Goal: Communication & Community: Answer question/provide support

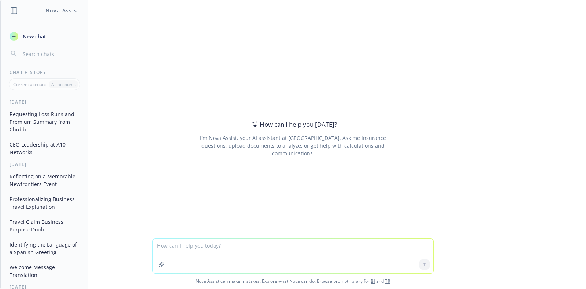
click at [279, 254] on textarea at bounding box center [293, 256] width 281 height 34
paste textarea "I hope you are doing well! We have received the expat policy renewal from GeoBl…"
type textarea "Please make this sound more professional: I hope you are doing well! We have re…"
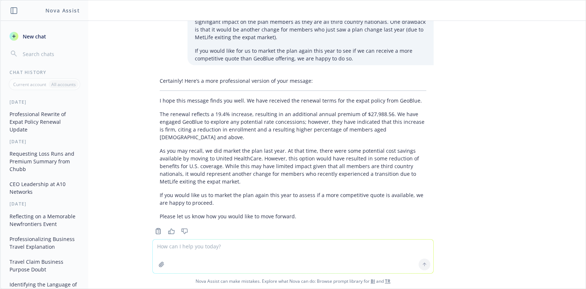
scroll to position [99, 0]
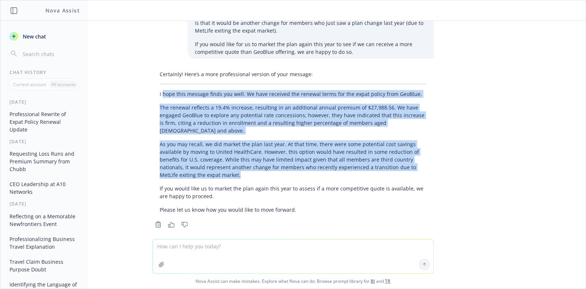
drag, startPoint x: 156, startPoint y: 92, endPoint x: 312, endPoint y: 165, distance: 173.1
click at [312, 165] on div "Certainly! Here’s a more professional version of your message: I hope this mess…" at bounding box center [292, 141] width 281 height 149
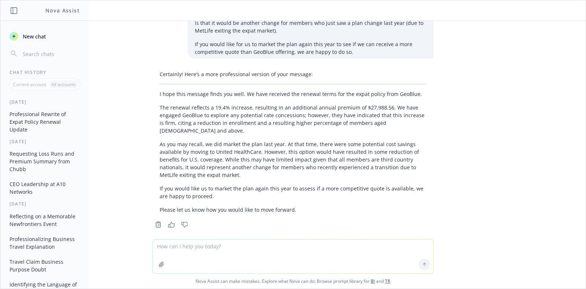
click at [215, 191] on p "If you would like us to market the plan again this year to assess if a more com…" at bounding box center [293, 192] width 267 height 15
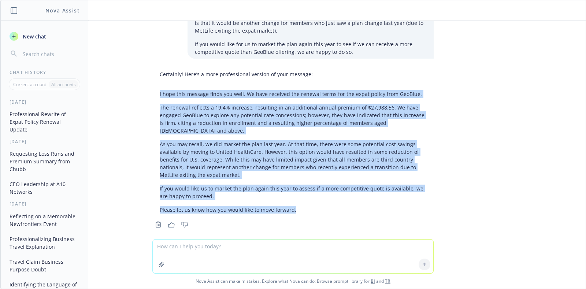
drag, startPoint x: 297, startPoint y: 201, endPoint x: 148, endPoint y: 96, distance: 182.7
click at [152, 96] on div "Certainly! Here’s a more professional version of your message: I hope this mess…" at bounding box center [292, 141] width 281 height 149
copy div "I hope this message finds you well. We have received the renewal terms for the …"
click at [501, 116] on div "Please make this sound more professional: I hope you are doing well! We have re…" at bounding box center [292, 130] width 585 height 218
